Goal: Task Accomplishment & Management: Manage account settings

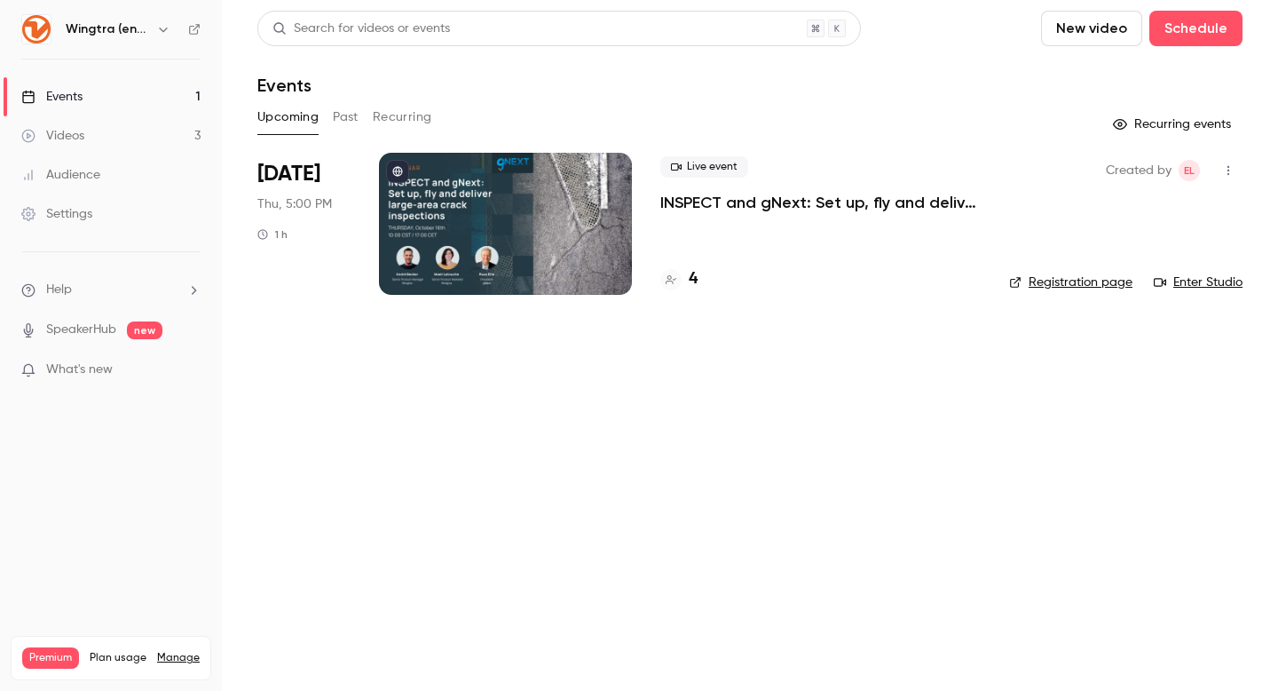
click at [775, 205] on p "INSPECT and gNext: Set up, fly and deliver large-area crack inspections in a fe…" at bounding box center [820, 202] width 320 height 21
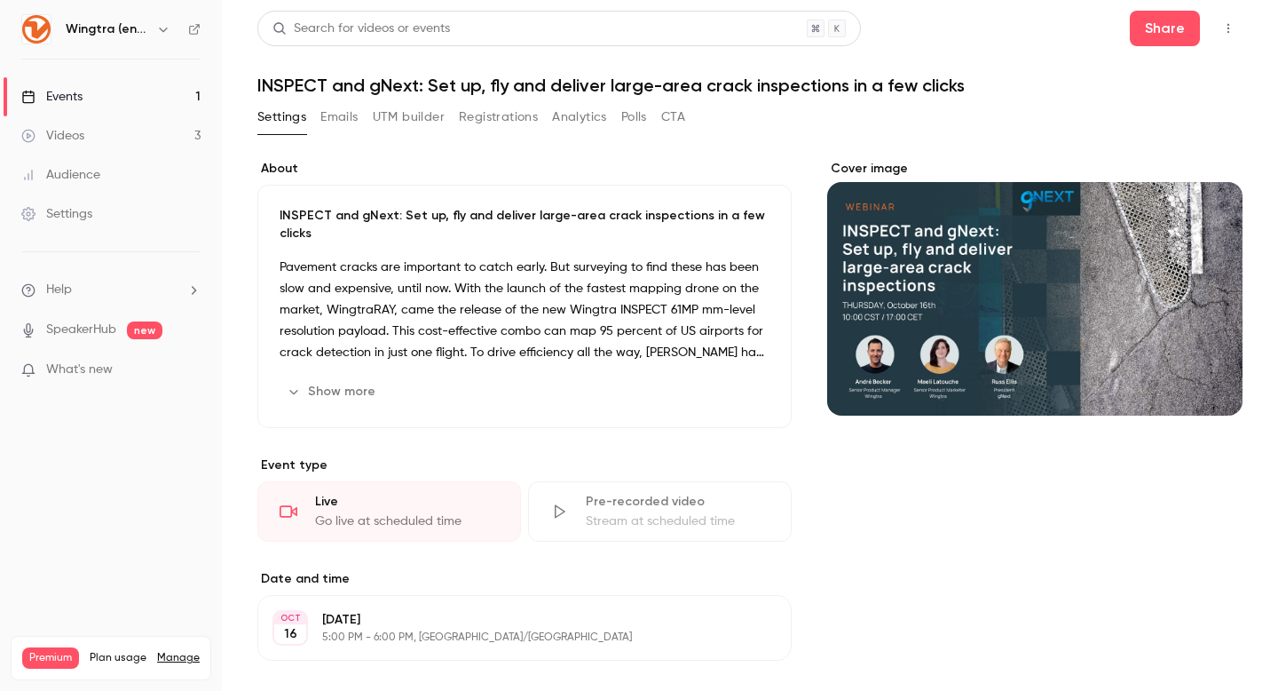
click at [491, 123] on button "Registrations" at bounding box center [498, 117] width 79 height 28
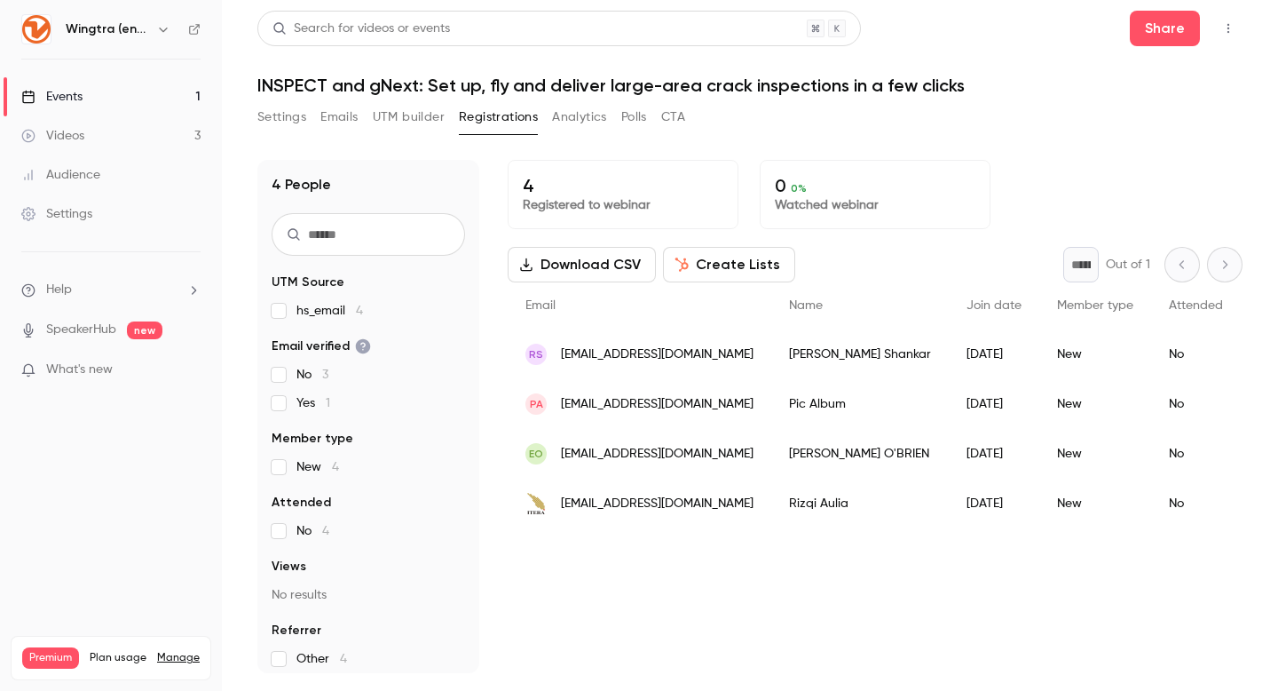
click at [285, 114] on button "Settings" at bounding box center [281, 117] width 49 height 28
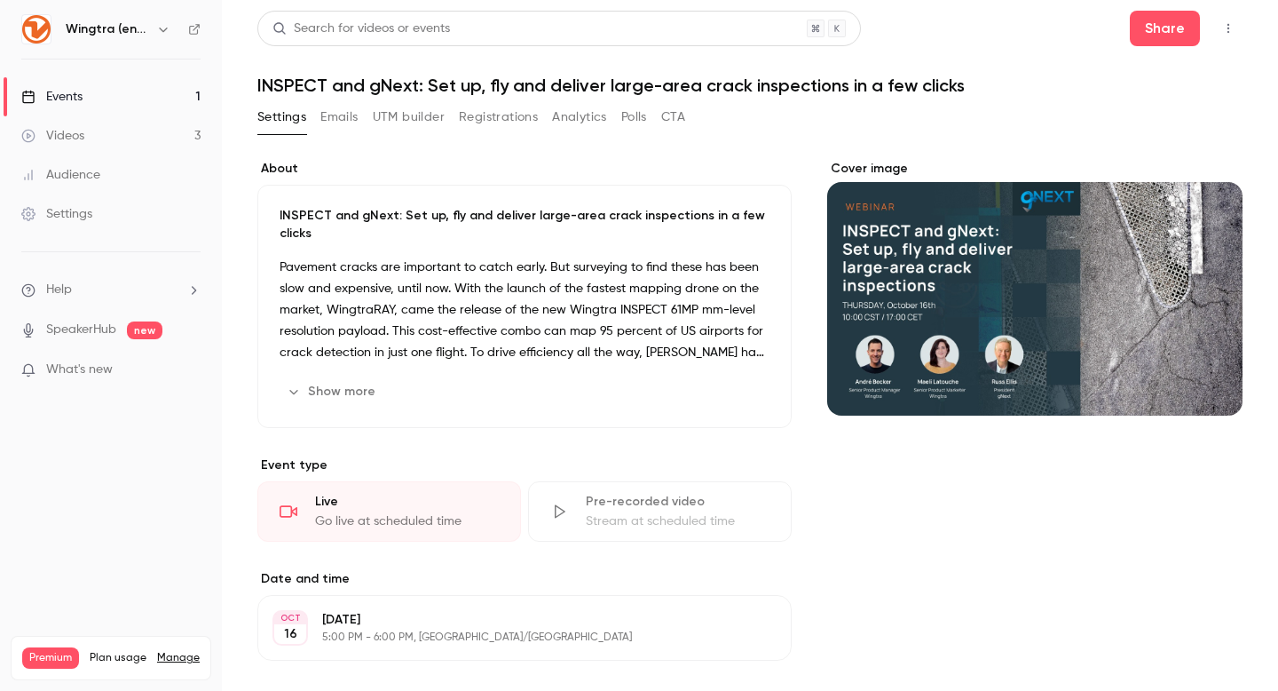
click at [1236, 33] on button "button" at bounding box center [1228, 28] width 28 height 28
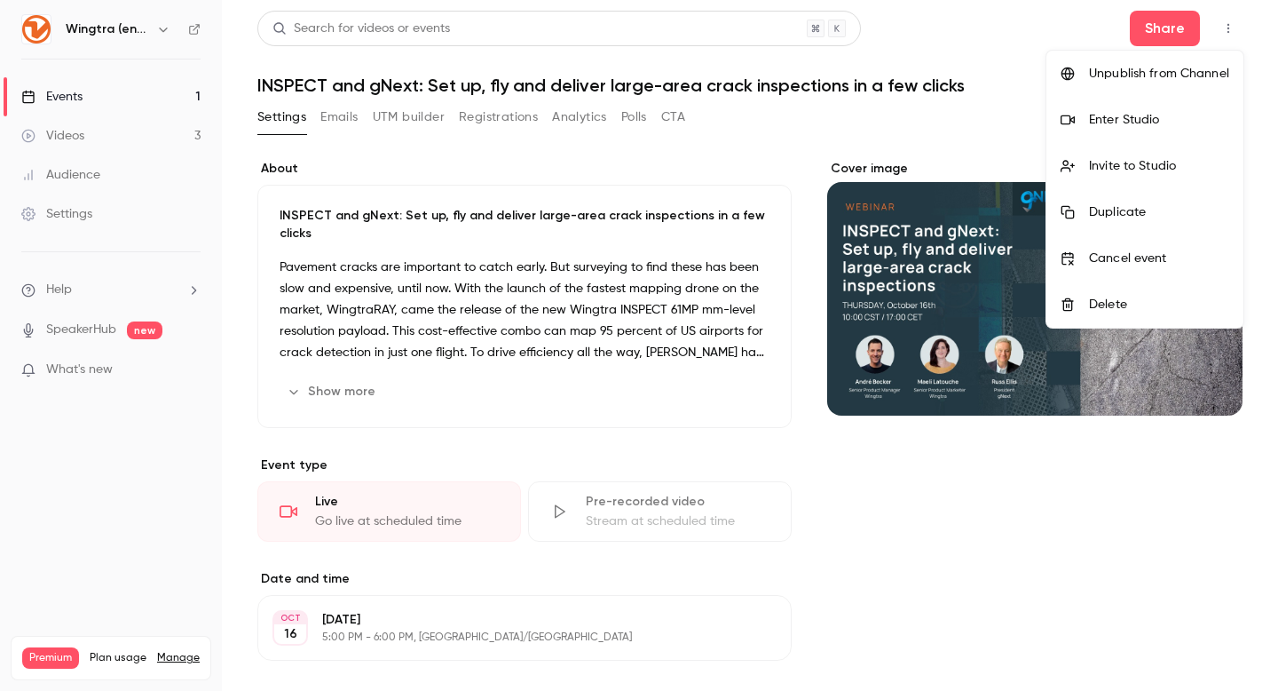
click at [543, 269] on div at bounding box center [639, 345] width 1278 height 691
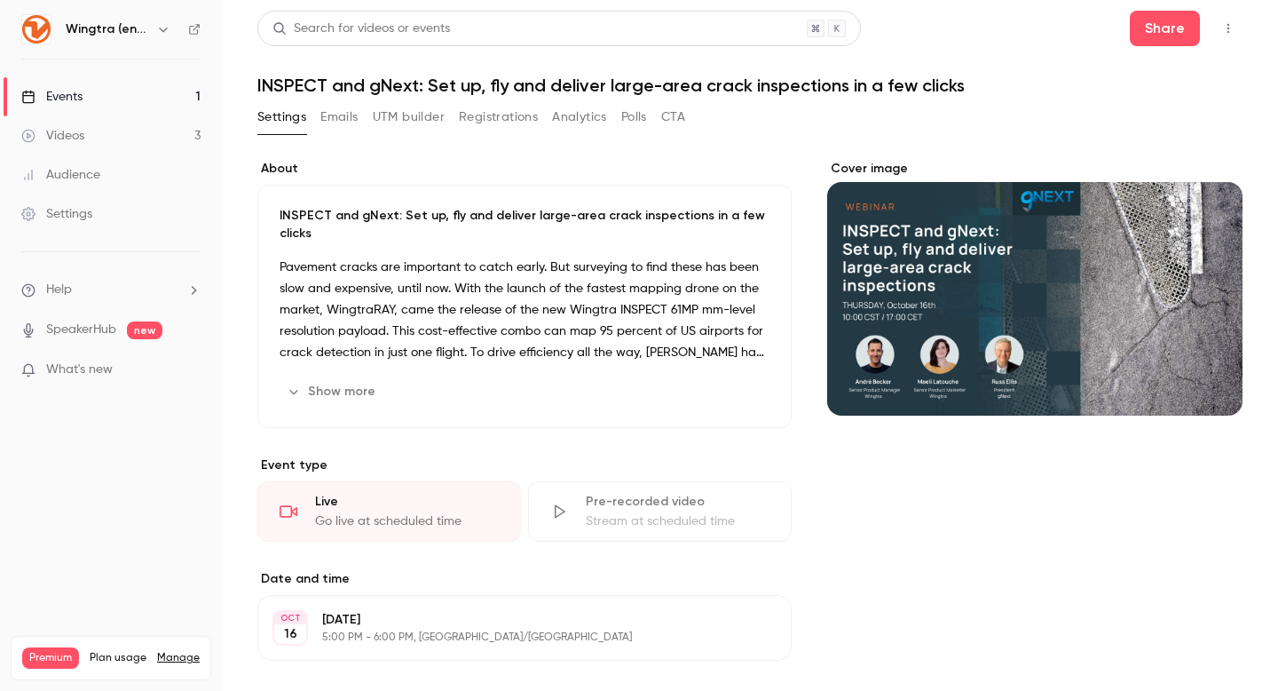
click at [390, 113] on button "UTM builder" at bounding box center [409, 117] width 72 height 28
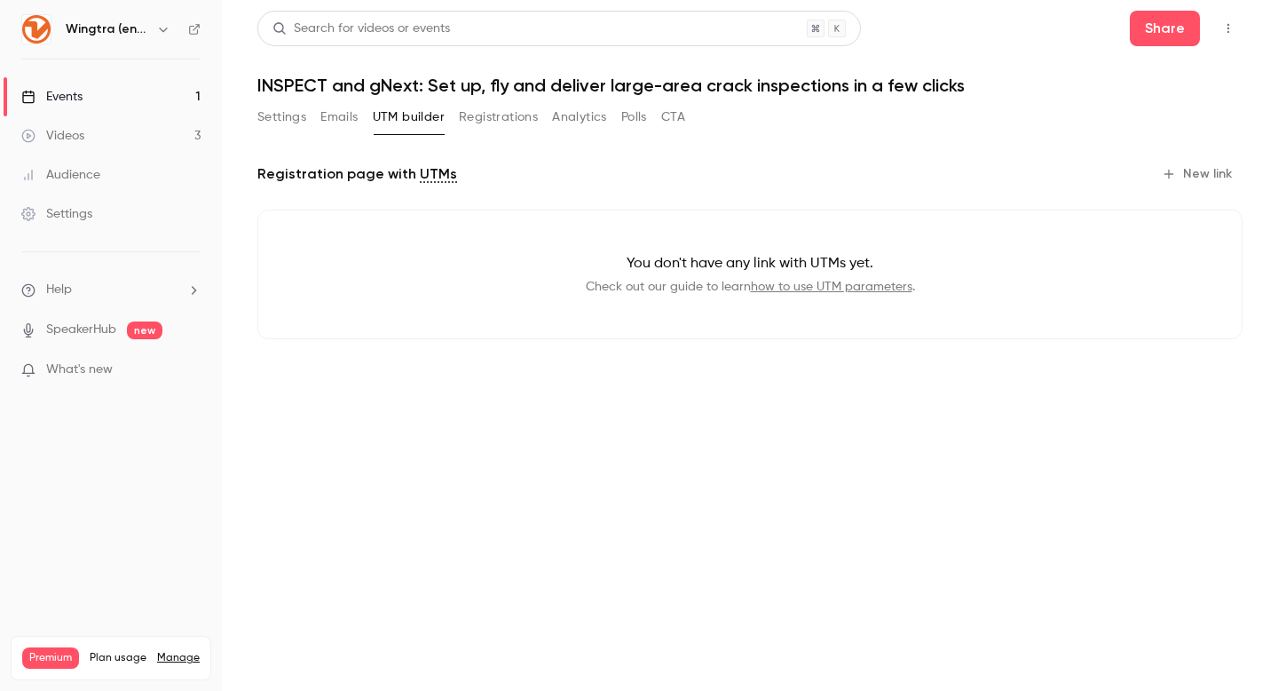
click at [281, 119] on button "Settings" at bounding box center [281, 117] width 49 height 28
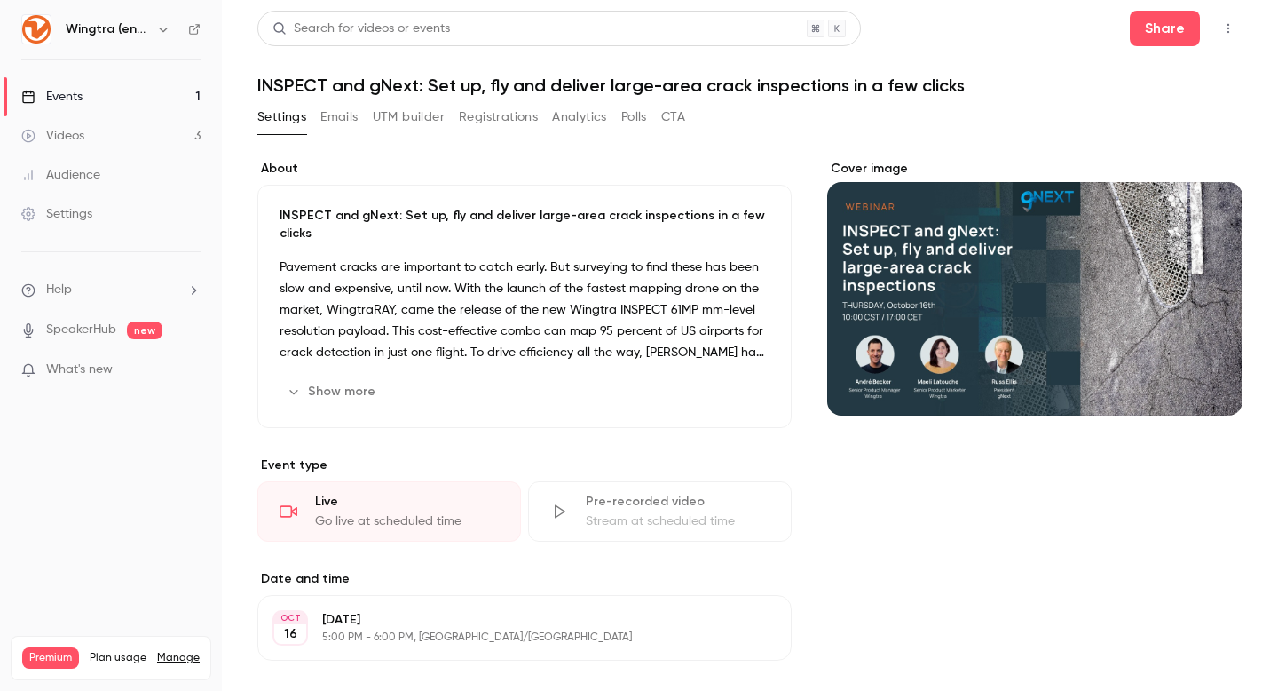
click at [411, 122] on button "UTM builder" at bounding box center [409, 117] width 72 height 28
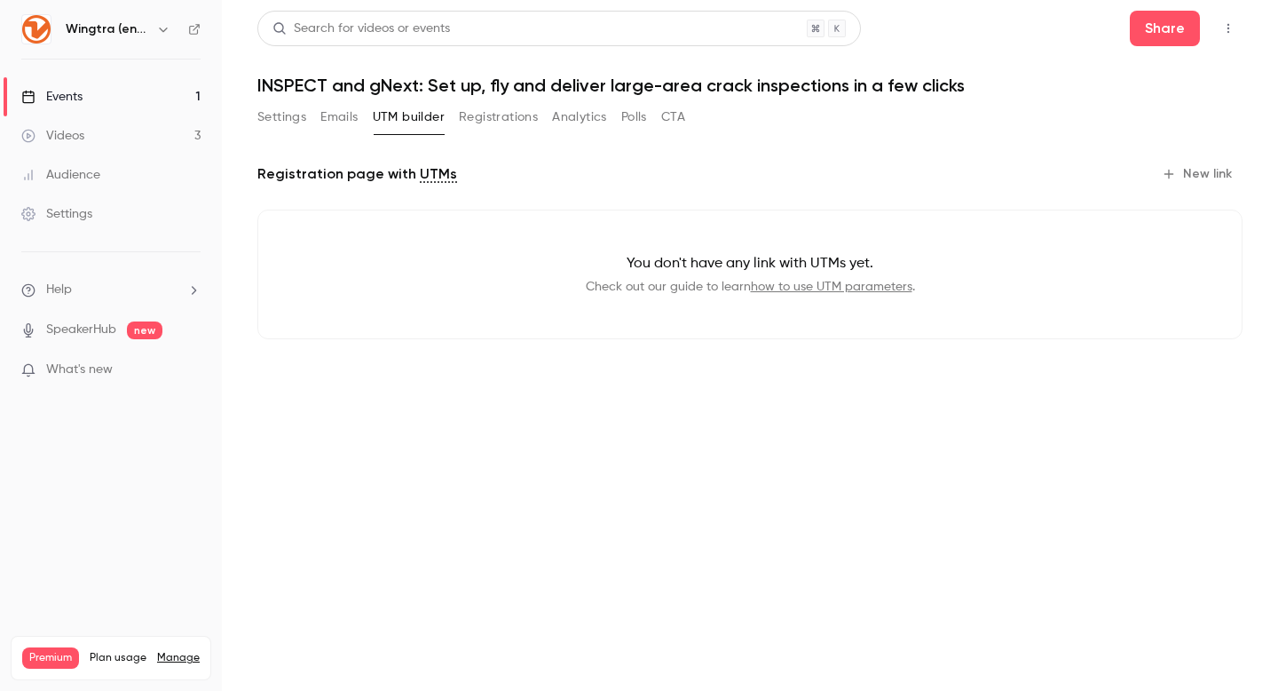
click at [264, 118] on button "Settings" at bounding box center [281, 117] width 49 height 28
click at [120, 91] on link "Events 1" at bounding box center [111, 96] width 222 height 39
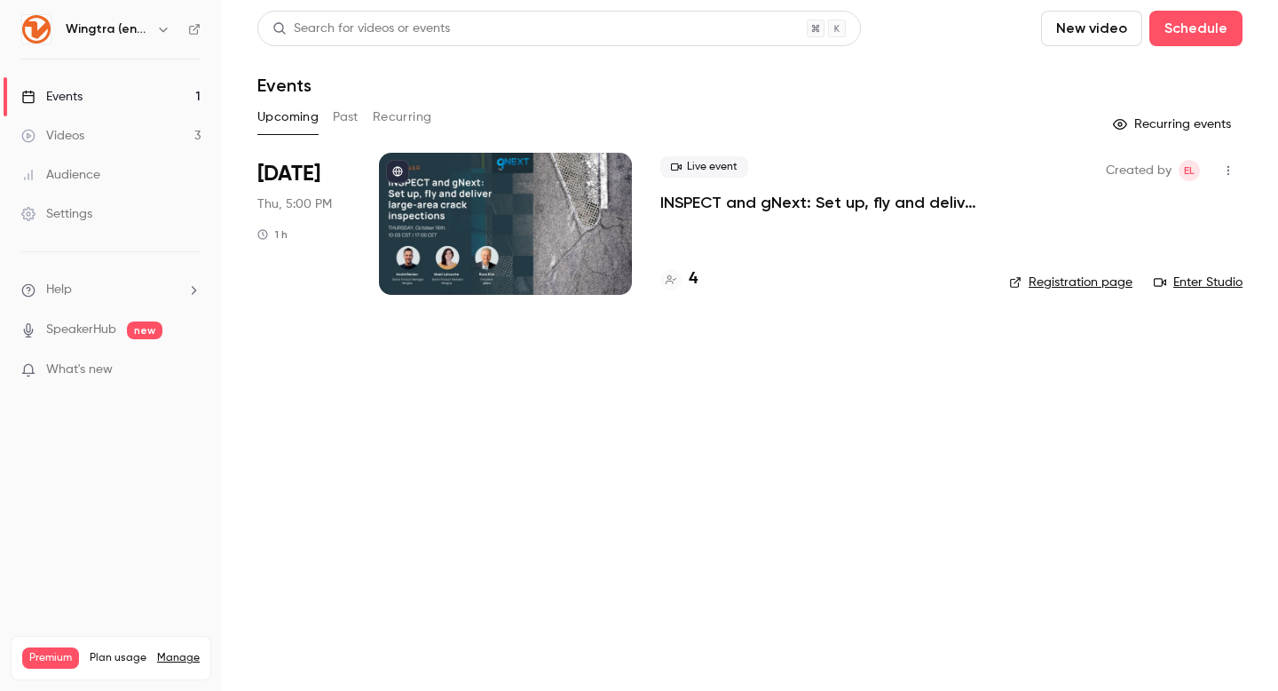
click at [889, 116] on div "Upcoming Past Recurring" at bounding box center [749, 117] width 985 height 28
click at [752, 201] on p "INSPECT and gNext: Set up, fly and deliver large-area crack inspections in a fe…" at bounding box center [820, 202] width 320 height 21
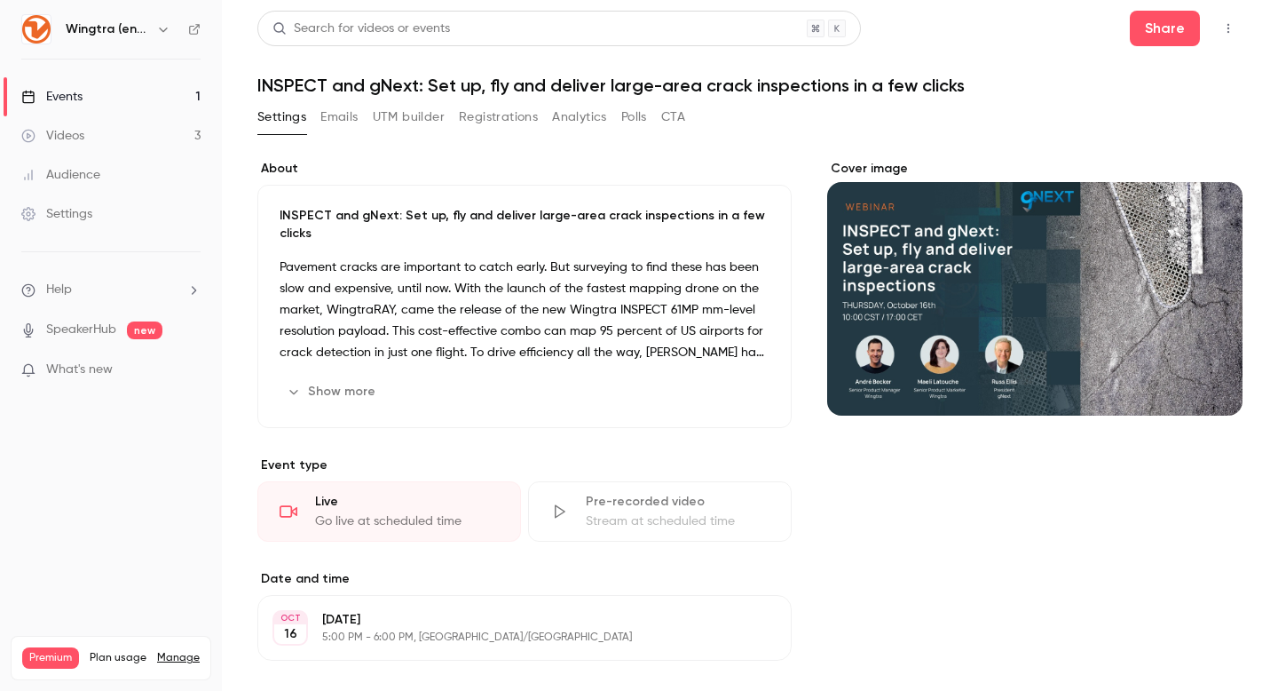
click at [417, 116] on button "UTM builder" at bounding box center [409, 117] width 72 height 28
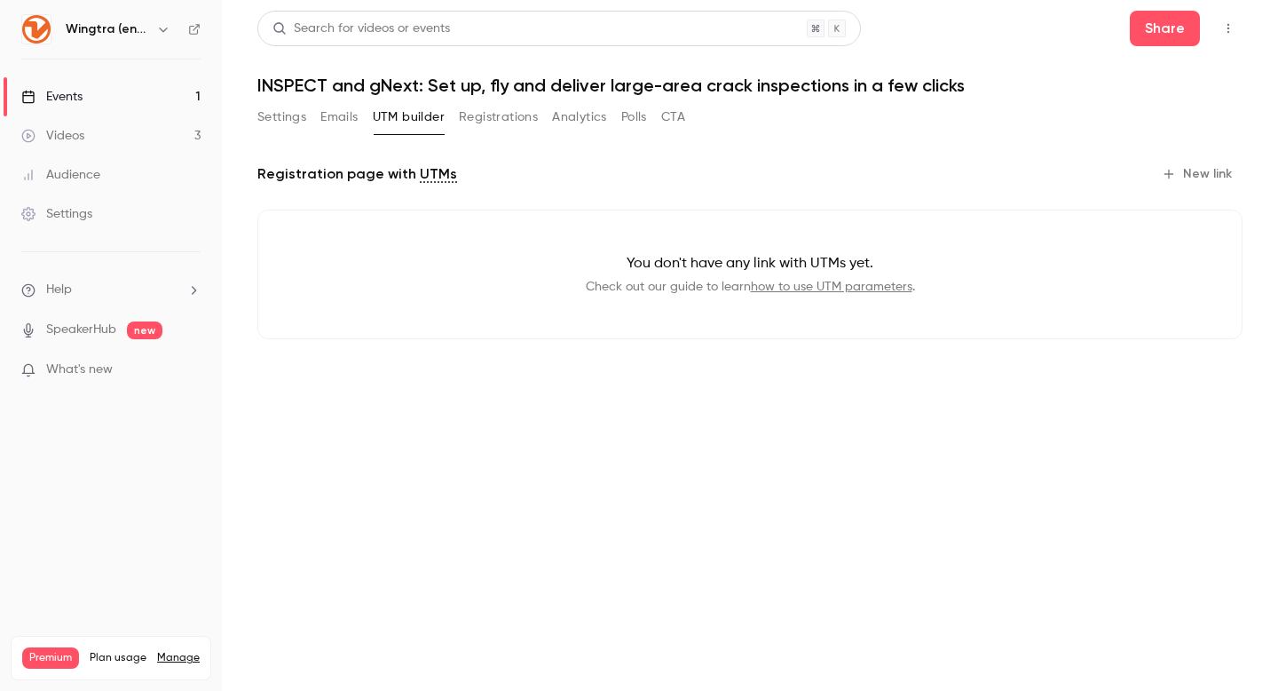
click at [497, 120] on button "Registrations" at bounding box center [498, 117] width 79 height 28
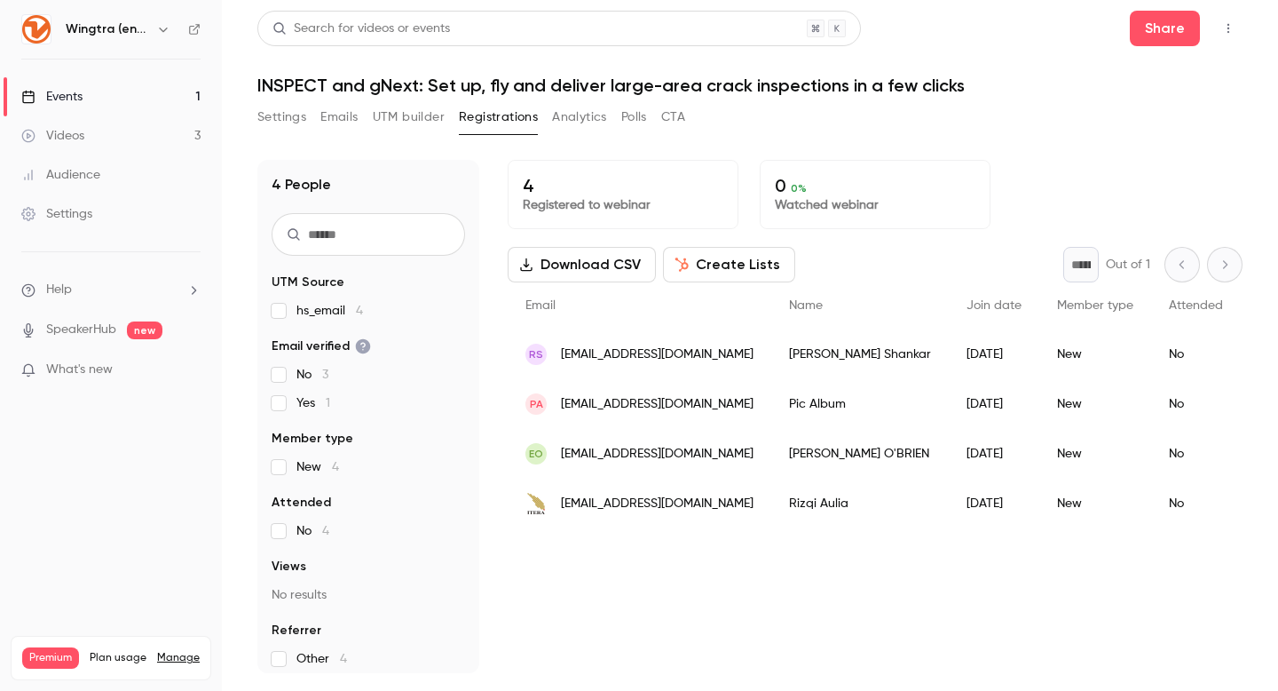
click at [567, 117] on button "Analytics" at bounding box center [579, 117] width 55 height 28
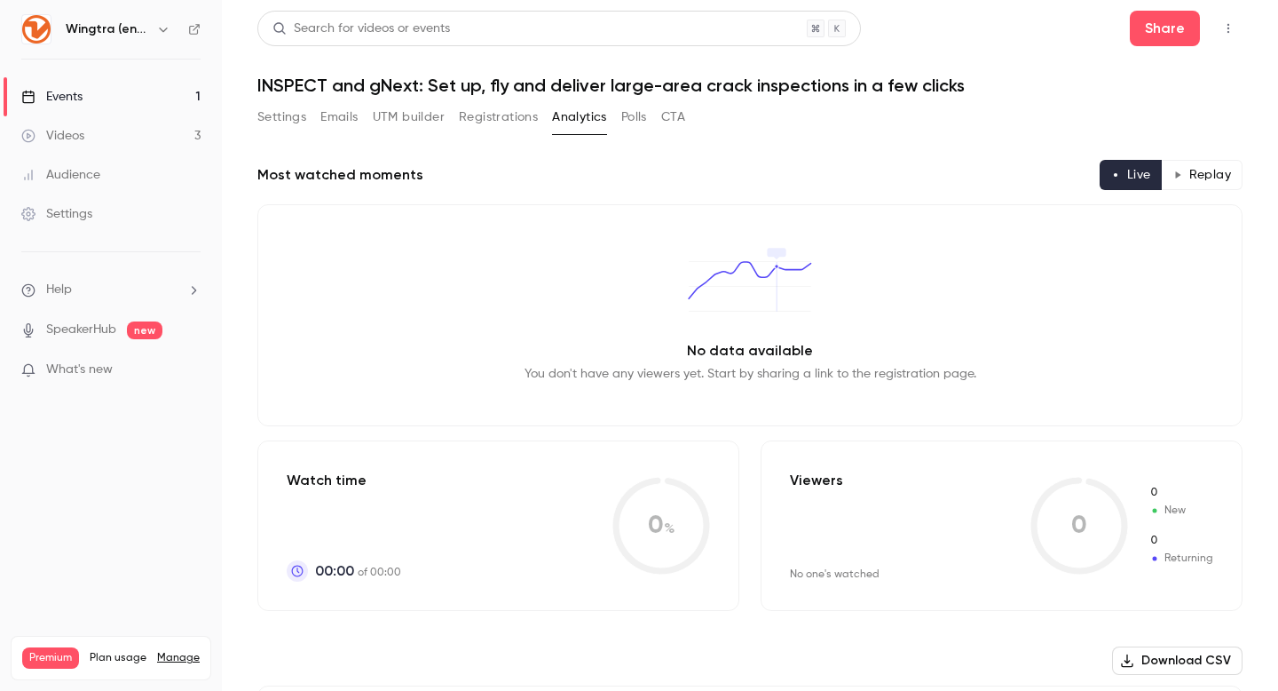
click at [324, 121] on button "Emails" at bounding box center [338, 117] width 37 height 28
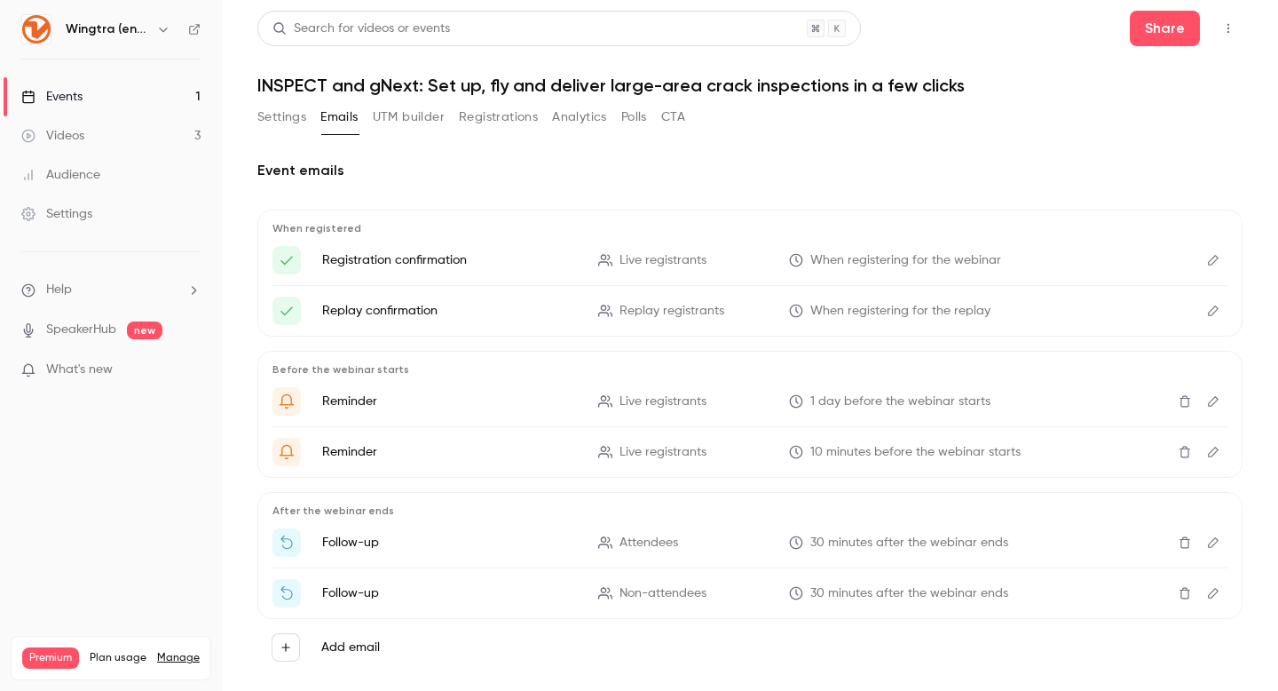
click at [387, 121] on button "UTM builder" at bounding box center [409, 117] width 72 height 28
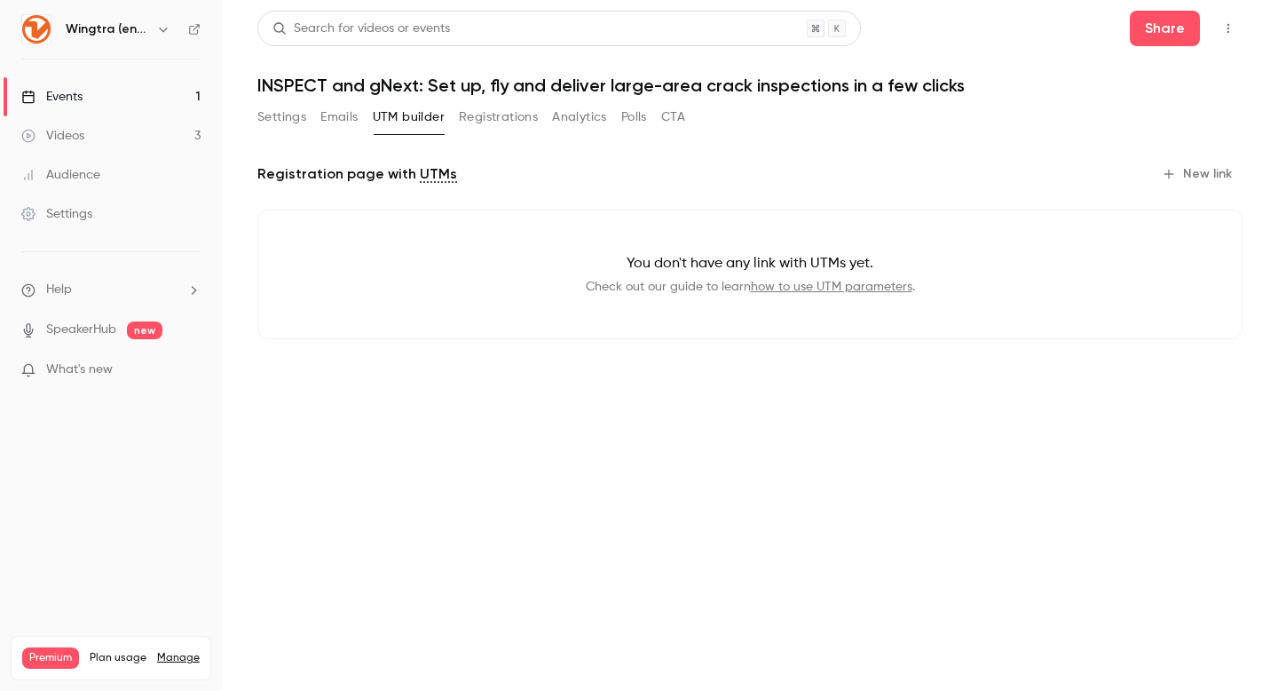
click at [103, 91] on link "Events 1" at bounding box center [111, 96] width 222 height 39
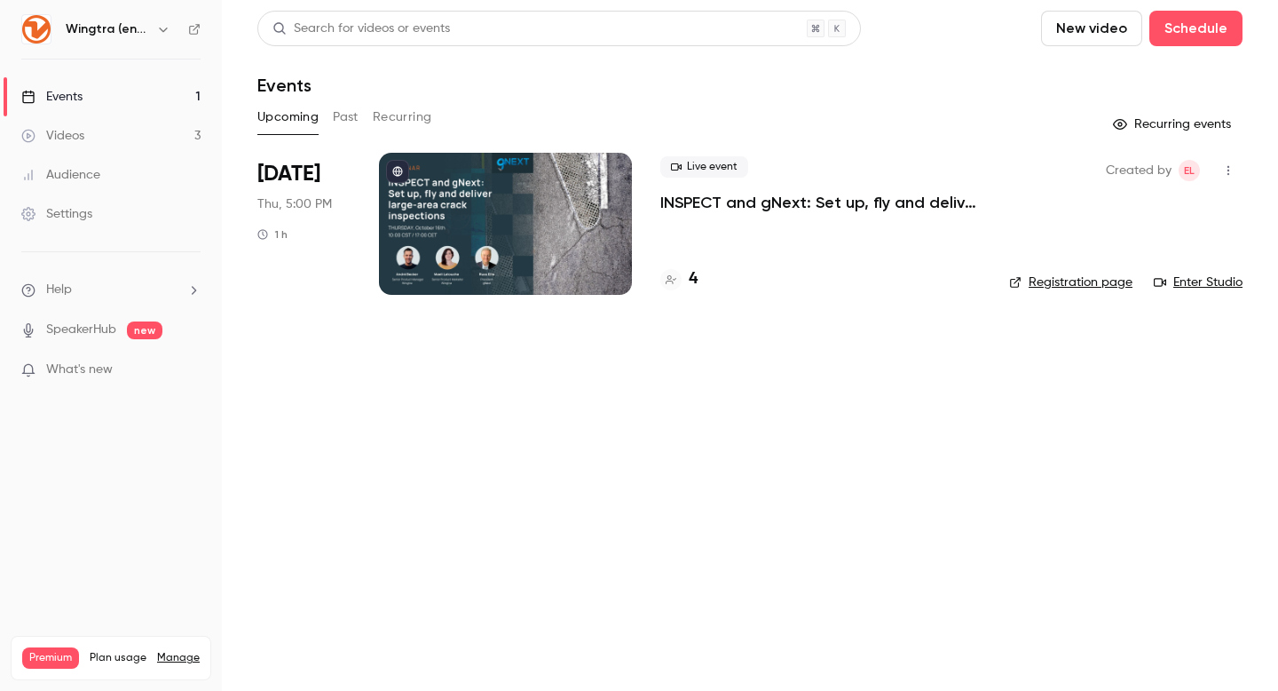
click at [1237, 174] on button "button" at bounding box center [1228, 170] width 28 height 28
click at [757, 373] on div at bounding box center [639, 345] width 1278 height 691
